Goal: Navigation & Orientation: Find specific page/section

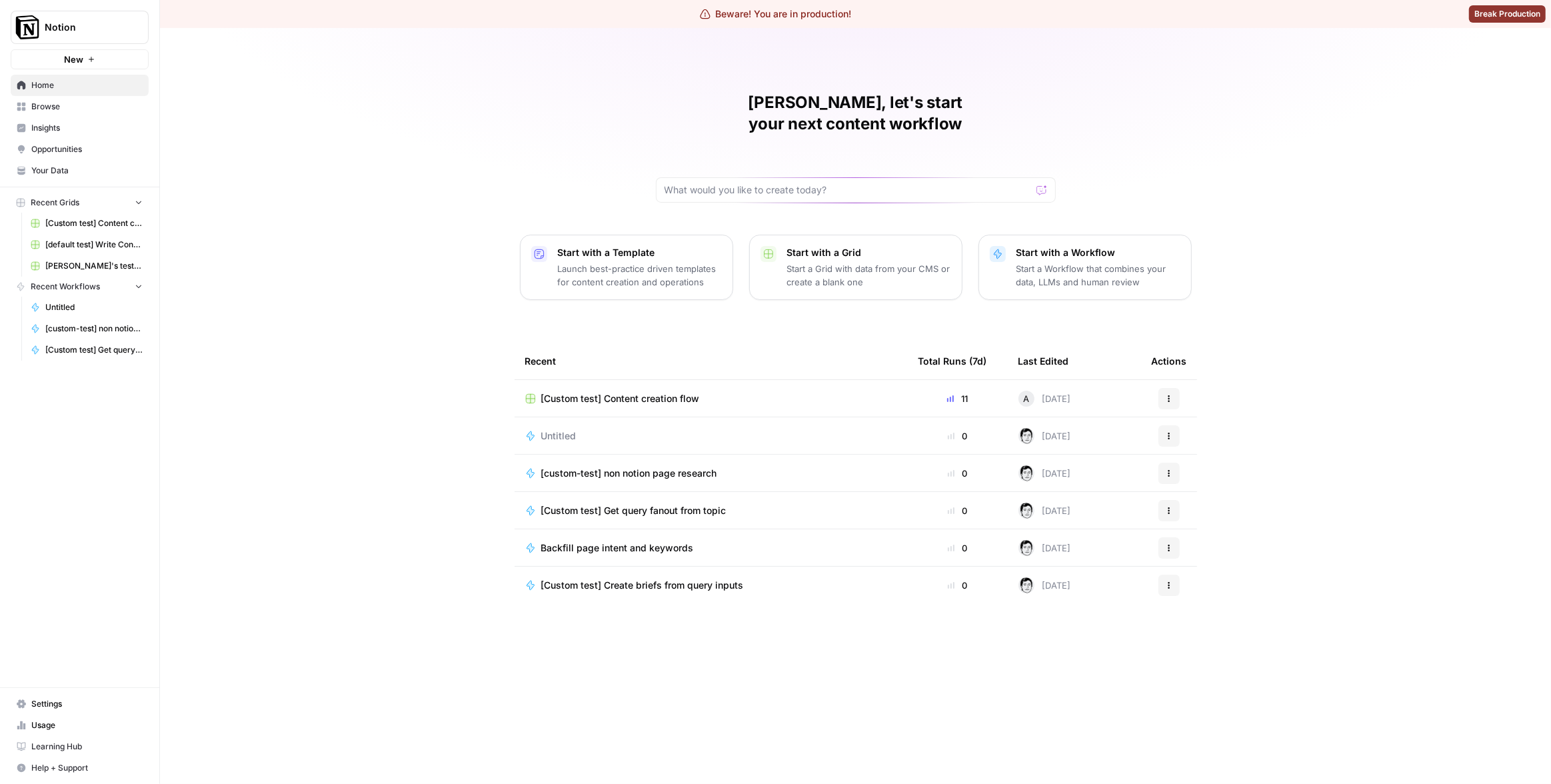
click at [68, 136] on link "Insights" at bounding box center [80, 127] width 138 height 21
